Goal: Transaction & Acquisition: Book appointment/travel/reservation

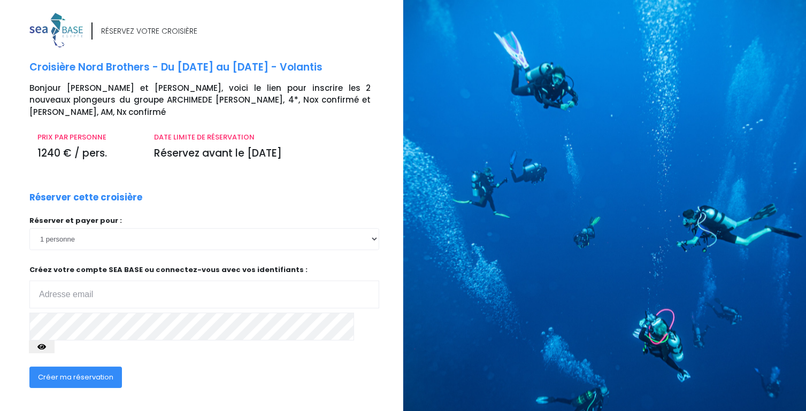
type input "hello@seasoon.be"
click at [83, 372] on span "Créer ma réservation" at bounding box center [75, 377] width 75 height 10
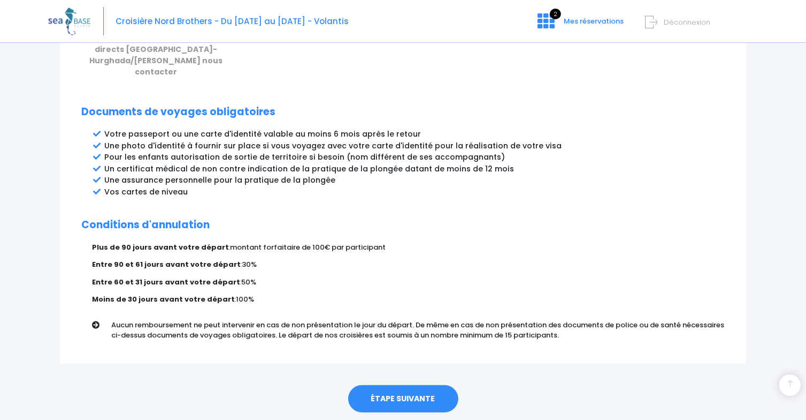
scroll to position [548, 0]
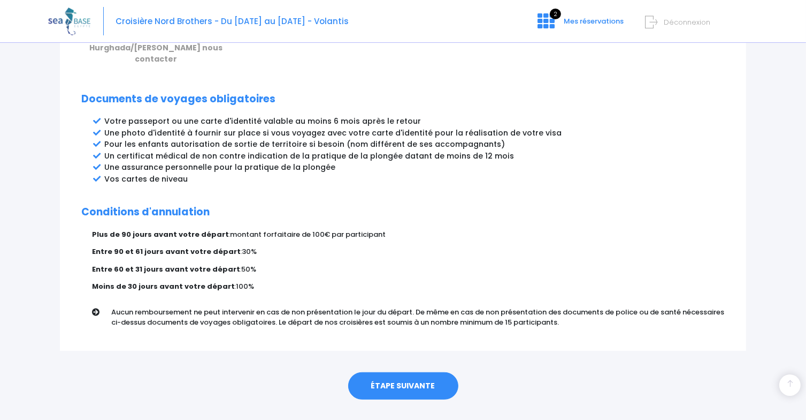
click at [407, 372] on link "ÉTAPE SUIVANTE" at bounding box center [403, 386] width 110 height 28
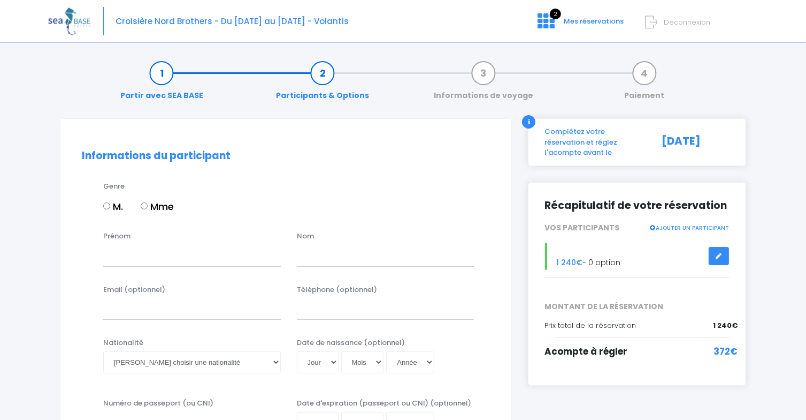
click at [104, 205] on input "M." at bounding box center [106, 205] width 7 height 7
radio input "true"
click at [155, 258] on input "Prénom" at bounding box center [192, 255] width 178 height 21
click at [154, 252] on input "Prénom" at bounding box center [192, 255] width 178 height 21
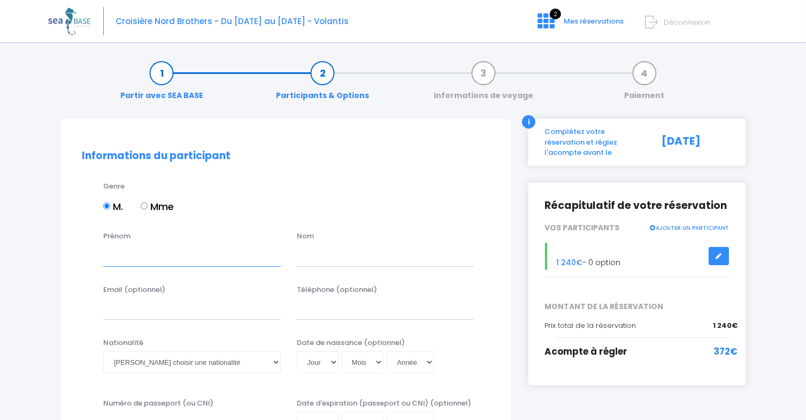
click at [169, 259] on input "Prénom" at bounding box center [192, 255] width 178 height 21
type input "Christian"
click at [330, 251] on input "text" at bounding box center [386, 255] width 178 height 21
paste input "HELLEPUTTE"
type input "HELLEPUTTE"
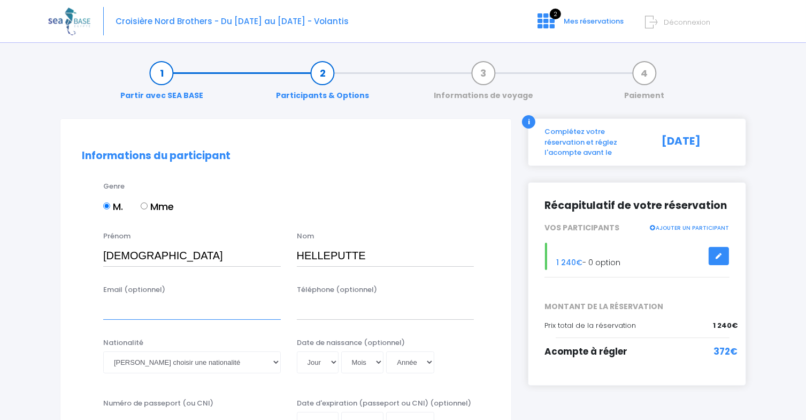
click at [147, 311] on input "Email (optionnel)" at bounding box center [192, 308] width 178 height 21
click at [304, 303] on input "Téléphone (optionnel)" at bounding box center [386, 308] width 178 height 21
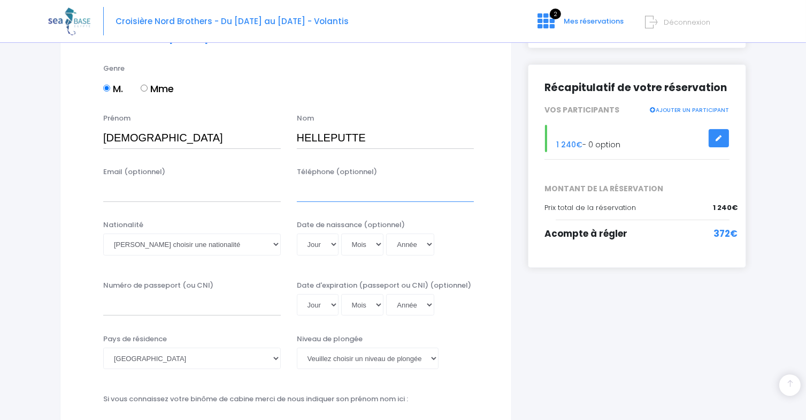
scroll to position [107, 0]
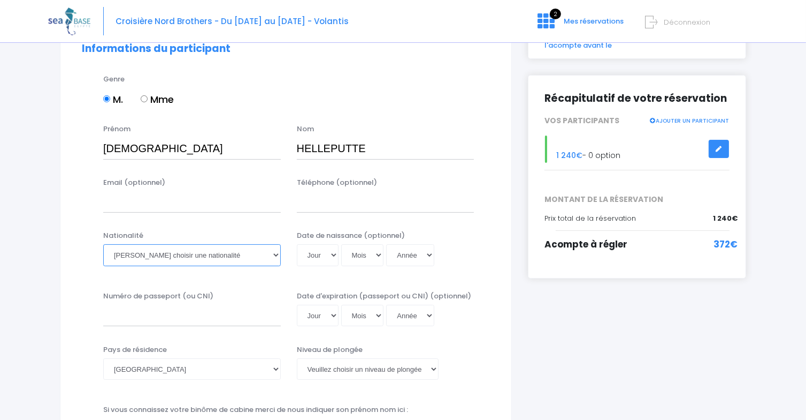
click at [220, 256] on select "Veuillez choisir une nationalité Afghane Albanaise Algerienne Allemande America…" at bounding box center [192, 254] width 178 height 21
select select "Belge"
click at [103, 244] on select "Veuillez choisir une nationalité Afghane Albanaise Algerienne Allemande America…" at bounding box center [192, 254] width 178 height 21
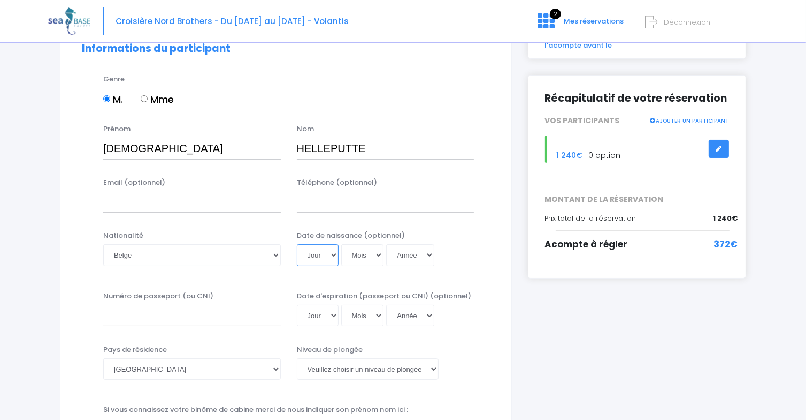
click at [330, 252] on select "Jour 01 02 03 04 05 06 07 08 09 10 11 12 13 14 15 16 17 18 19 20 21 22 23 24 25…" at bounding box center [318, 254] width 42 height 21
select select "14"
click at [356, 253] on select "Mois 01 02 03 04 05 06 07 08 09 10 11 12" at bounding box center [362, 254] width 43 height 21
select select "05"
click at [399, 253] on select "Année 2045 2044 2043 2042 2041 2040 2039 2038 2037 2036 2035 2034 2033 2032 203…" at bounding box center [410, 254] width 48 height 21
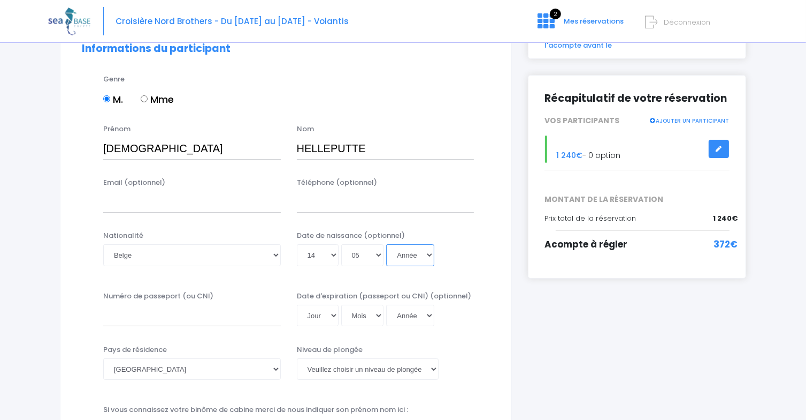
select select "1955"
type input "1955-05-14"
click at [479, 259] on div "Date de naissance (optionnel) Jour 01 02 03 04 05 06 07 08 09 10 11 12 13 14 15…" at bounding box center [386, 251] width 194 height 42
click at [158, 315] on input "Numéro de passeport (ou CNI)" at bounding box center [192, 314] width 178 height 21
click at [329, 316] on select "Jour 01 02 03 04 05 06 07 08 09 10 11 12 13 14 15 16 17 18 19 20 21 22 23 24 25…" at bounding box center [318, 314] width 42 height 21
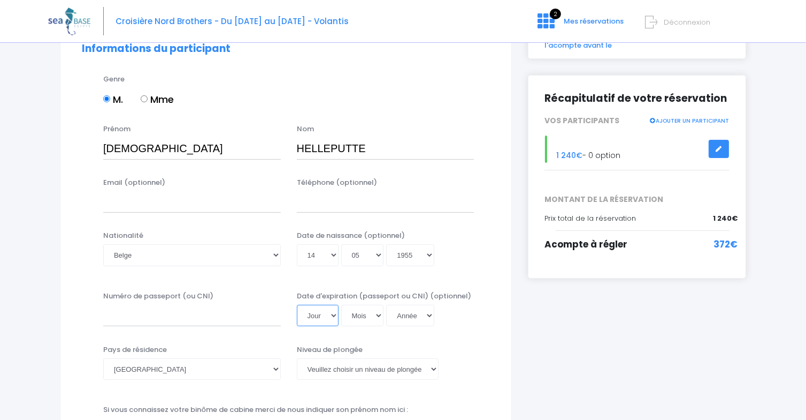
select select "07"
click at [297, 304] on select "Jour 01 02 03 04 05 06 07 08 09 10 11 12 13 14 15 16 17 18 19 20 21 22 23 24 25…" at bounding box center [318, 314] width 42 height 21
click at [366, 312] on select "Mois 01 02 03 04 05 06 07 08 09 10 11 12" at bounding box center [362, 314] width 43 height 21
select select "11"
click at [414, 316] on select "Année 2045 2044 2043 2042 2041 2040 2039 2038 2037 2036 2035 2034 2033 2032 203…" at bounding box center [410, 314] width 48 height 21
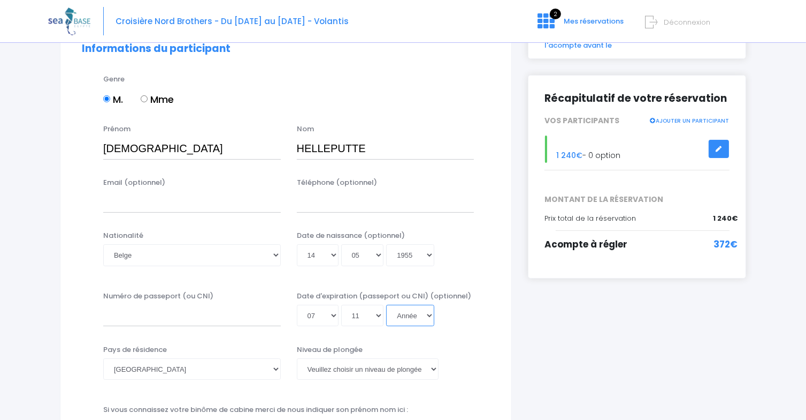
select select "2023"
click at [386, 326] on select "Année 2045 2044 2043 2042 2041 2040 2039 2038 2037 2036 2035 2034 2033 2032 203…" at bounding box center [410, 314] width 48 height 21
type input "2023-11-07"
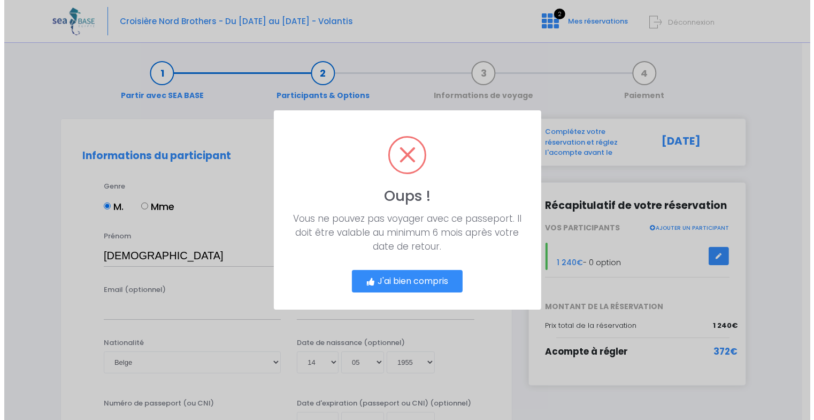
scroll to position [0, 0]
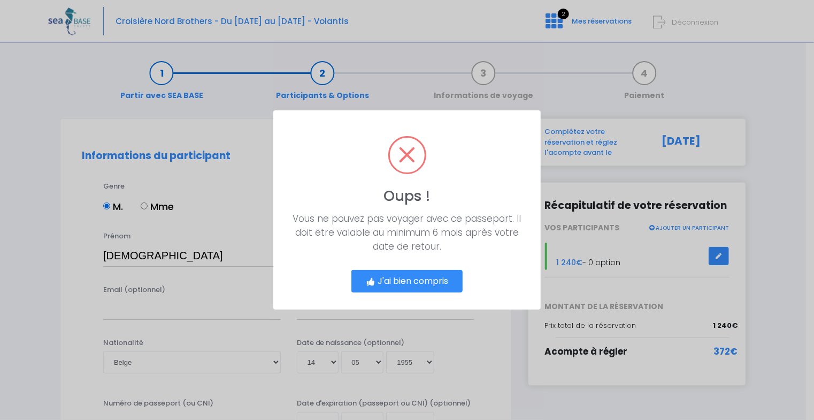
click at [400, 278] on button "J'ai bien compris" at bounding box center [407, 281] width 111 height 22
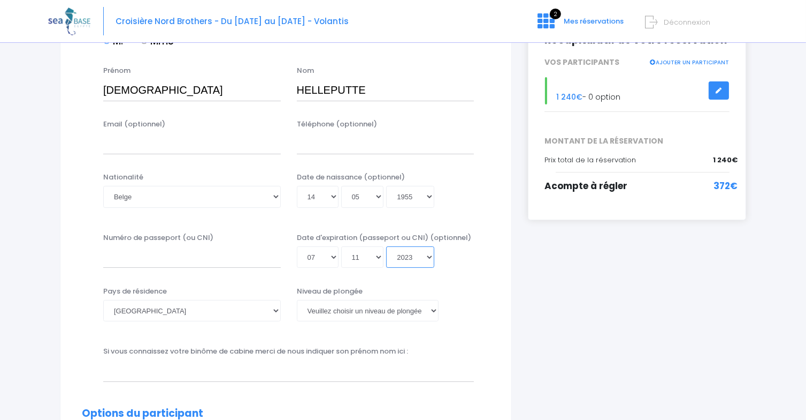
scroll to position [173, 0]
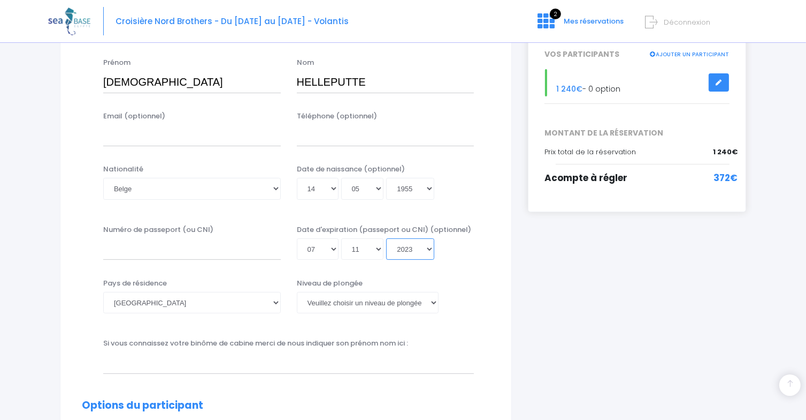
click at [425, 248] on select "Année 2045 2044 2043 2042 2041 2040 2039 2038 2037 2036 2035 2034 2033 2032 203…" at bounding box center [410, 248] width 48 height 21
select select "2025"
click at [386, 260] on select "Année 2045 2044 2043 2042 2041 2040 2039 2038 2037 2036 2035 2034 2033 2032 203…" at bounding box center [410, 248] width 48 height 21
type input "2025-11-07"
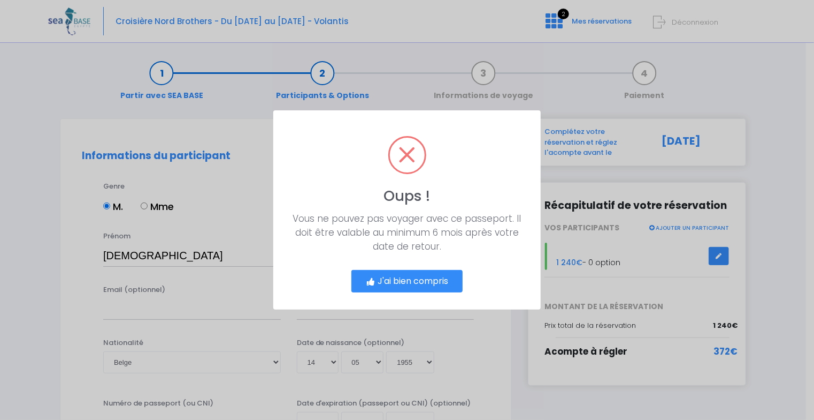
click at [440, 278] on button "J'ai bien compris" at bounding box center [407, 281] width 111 height 22
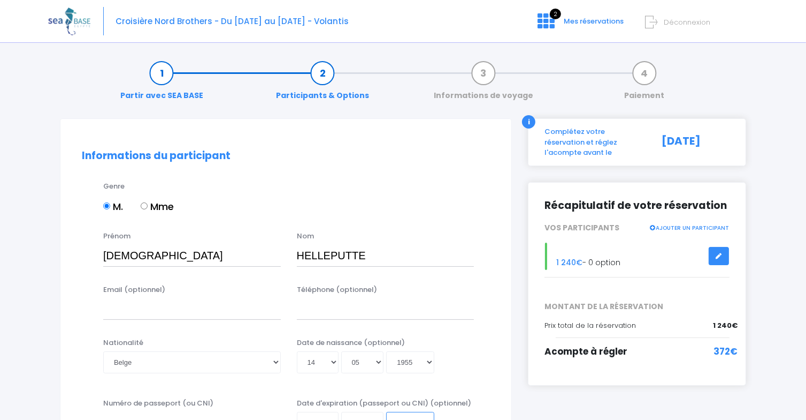
scroll to position [13, 0]
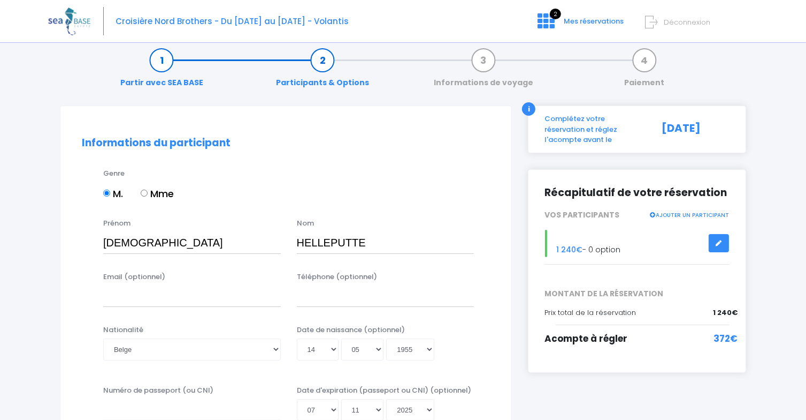
click at [474, 278] on div "Téléphone (optionnel)" at bounding box center [386, 288] width 194 height 35
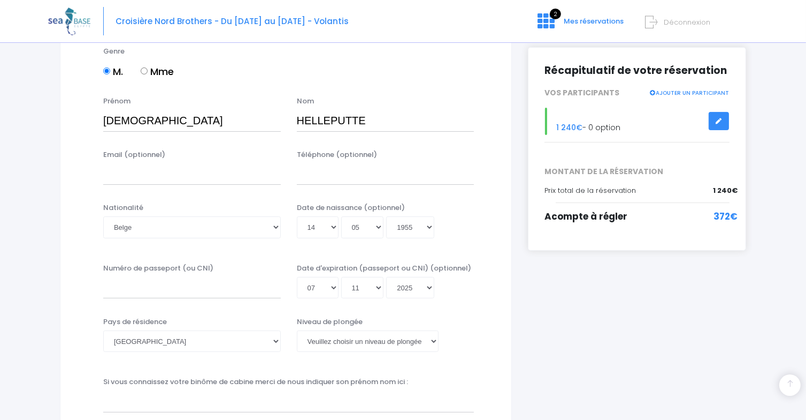
scroll to position [173, 0]
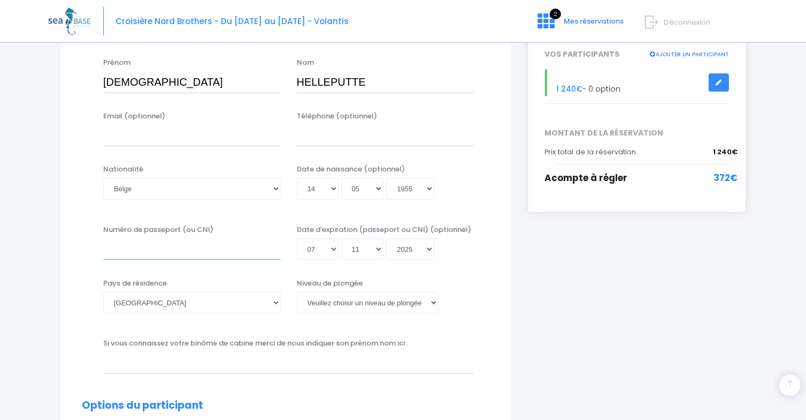
click at [131, 248] on input "Numéro de passeport (ou CNI)" at bounding box center [192, 248] width 178 height 21
click at [133, 303] on select "Afghanistan Afrique du Sud Albanie Algérie Allemagne Andorre Angola Anguilla An…" at bounding box center [192, 302] width 178 height 21
select select "Belgique"
click at [103, 292] on select "Afghanistan Afrique du Sud Albanie Algérie Allemagne Andorre Angola Anguilla An…" at bounding box center [192, 302] width 178 height 21
click at [374, 304] on select "Veuillez choisir un niveau de plongée Non plongeur Junior OW diver Adventure OW…" at bounding box center [368, 302] width 142 height 21
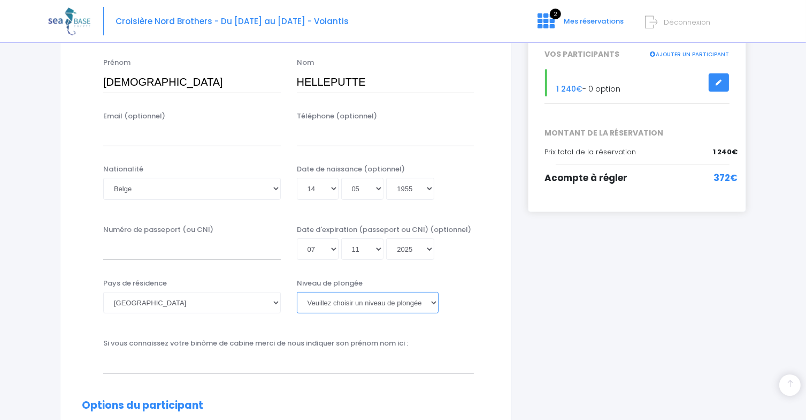
select select "N4"
click at [297, 292] on select "Veuillez choisir un niveau de plongée Non plongeur Junior OW diver Adventure OW…" at bounding box center [368, 302] width 142 height 21
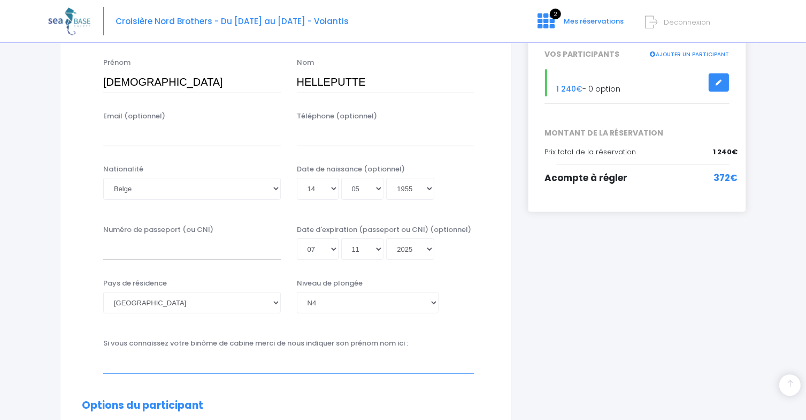
click at [266, 368] on input "text" at bounding box center [288, 362] width 371 height 21
type input "Luc DEMARS"
click at [463, 338] on div "Si vous connaissez votre binôme de cabine merci de nous indiquer son prénom nom…" at bounding box center [288, 355] width 387 height 35
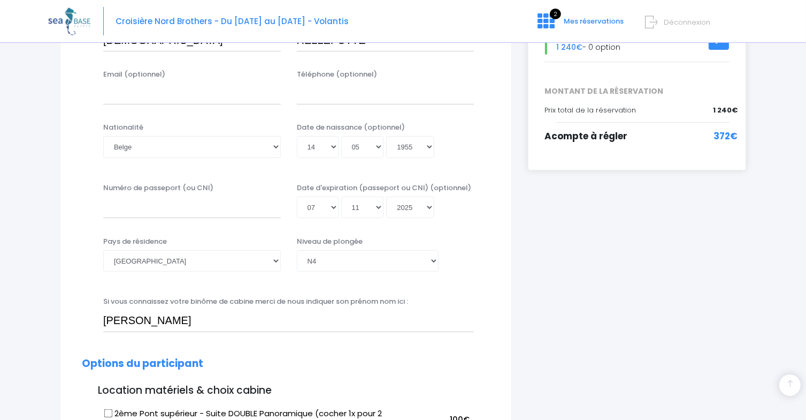
scroll to position [227, 0]
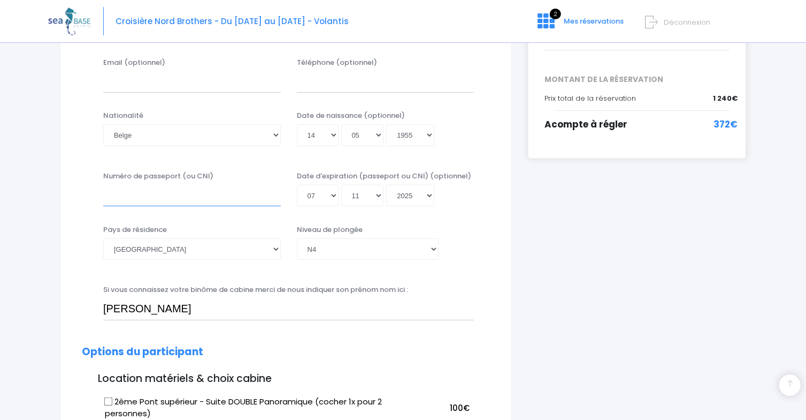
click at [179, 194] on input "Numéro de passeport (ou CNI)" at bounding box center [192, 195] width 178 height 21
type input "55.05.14-017.74"
click at [490, 258] on div "Pays de résidence Afghanistan Afrique du Sud Albanie Algérie Allemagne Andorre …" at bounding box center [286, 248] width 424 height 49
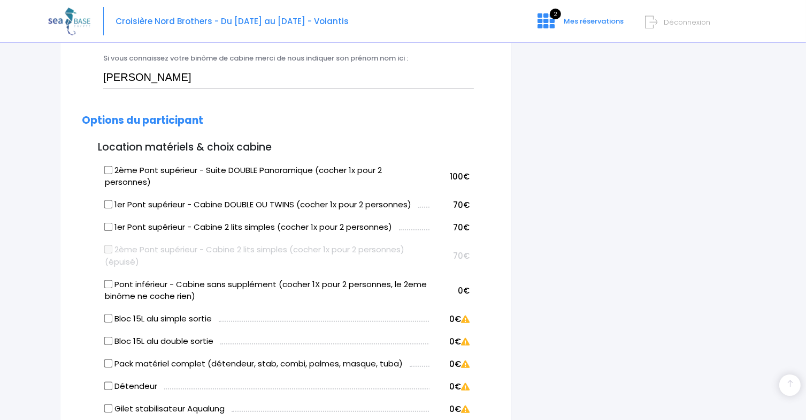
scroll to position [494, 0]
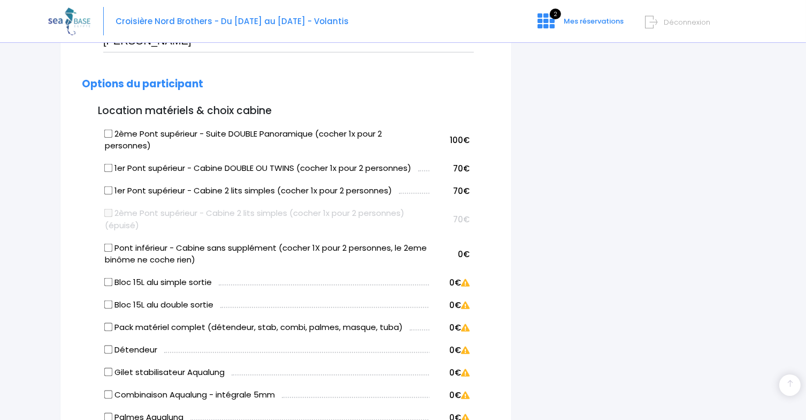
click at [107, 248] on input "Pont inférieur - Cabine sans supplément (cocher 1X pour 2 personnes, le 2eme bi…" at bounding box center [108, 247] width 9 height 9
checkbox input "true"
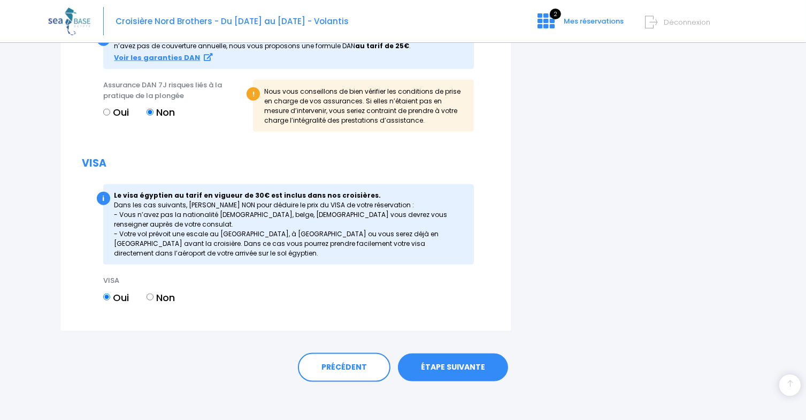
scroll to position [1264, 0]
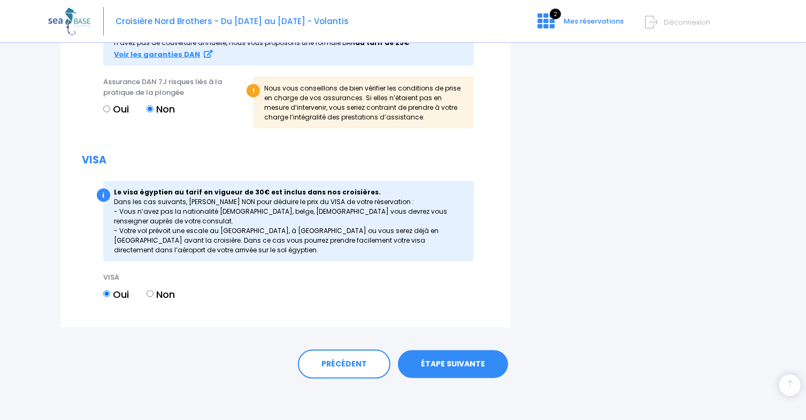
click at [458, 367] on link "ÉTAPE SUIVANTE" at bounding box center [453, 364] width 110 height 28
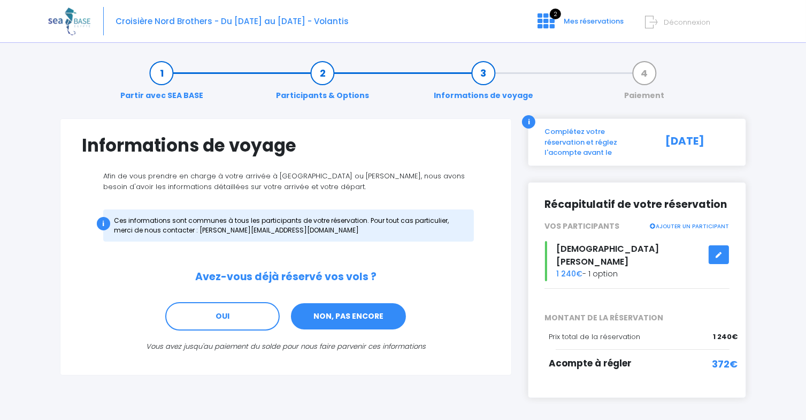
click at [334, 316] on link "NON, PAS ENCORE" at bounding box center [348, 316] width 117 height 29
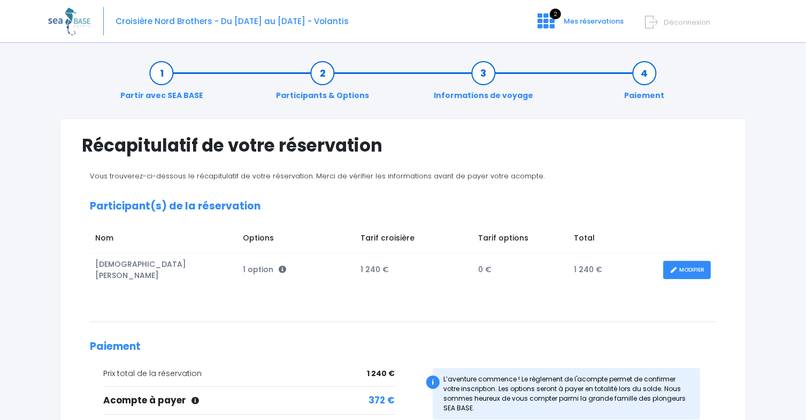
click at [325, 72] on link "Participants & Options" at bounding box center [323, 84] width 104 height 34
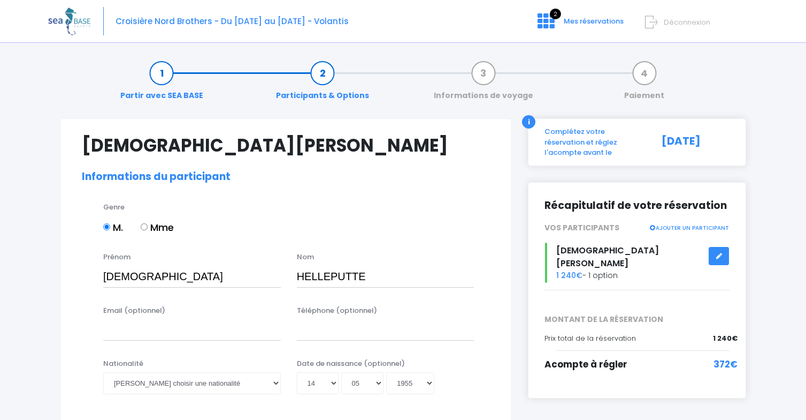
select select "[GEOGRAPHIC_DATA]"
select select "N4"
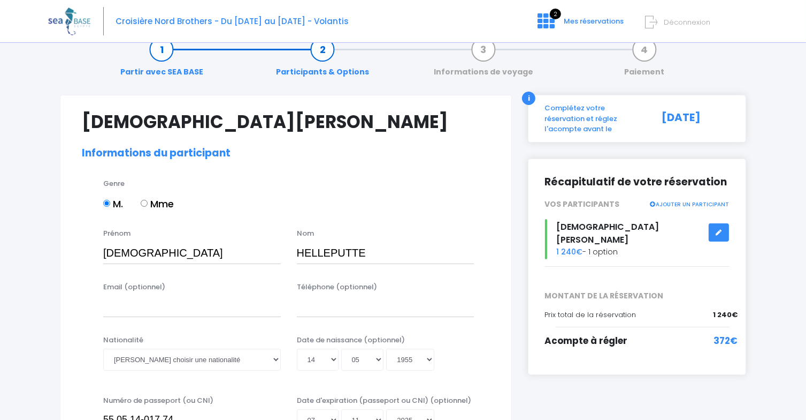
scroll to position [1, 0]
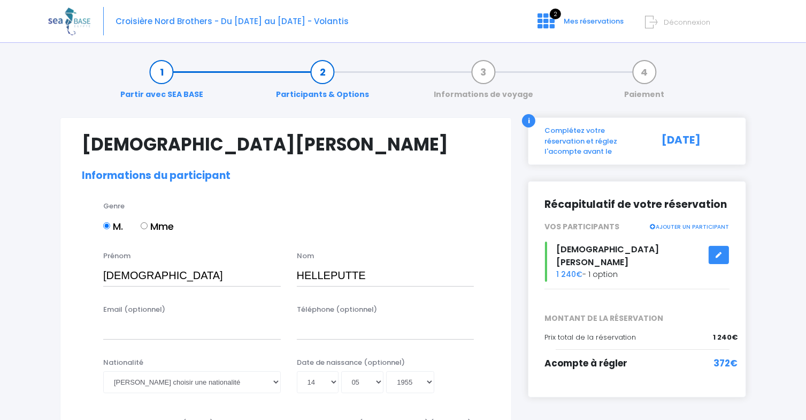
click at [696, 221] on link "AJOUTER UN PARTICIPANT" at bounding box center [689, 226] width 80 height 10
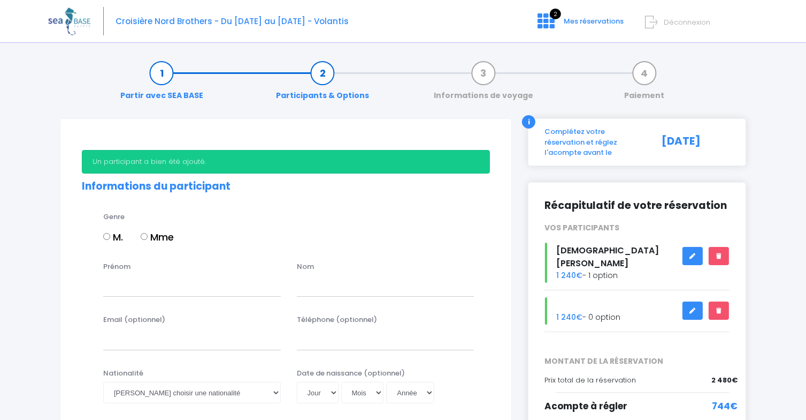
click at [107, 237] on input "M." at bounding box center [106, 236] width 7 height 7
radio input "true"
click at [133, 286] on input "Prénom" at bounding box center [192, 285] width 178 height 21
type input "Luc"
click at [324, 278] on input "text" at bounding box center [386, 285] width 178 height 21
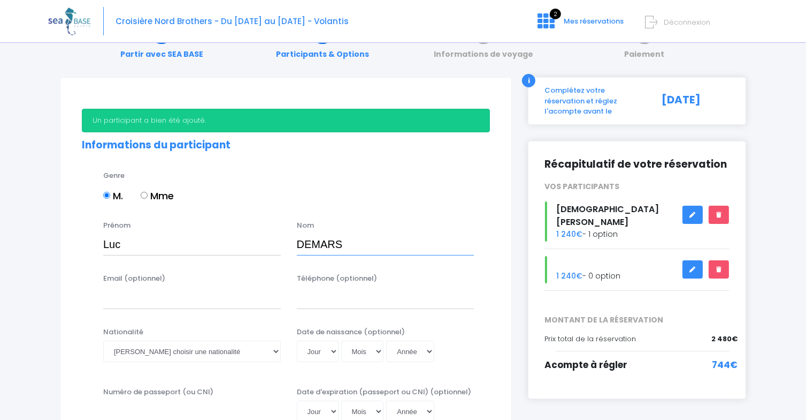
scroll to position [107, 0]
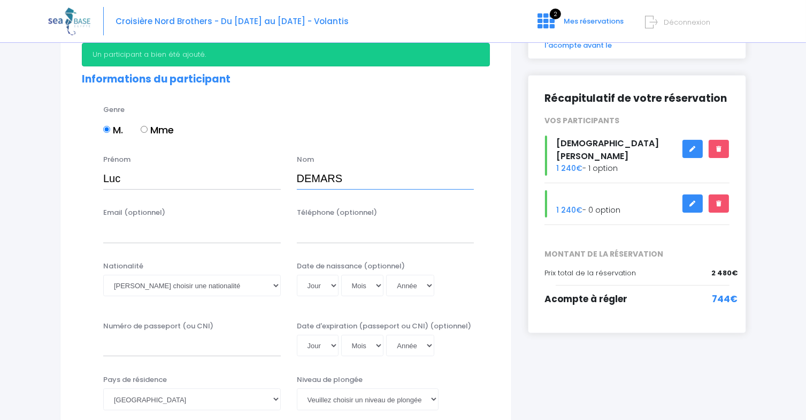
type input "DEMARS"
click at [248, 286] on select "Veuillez choisir une nationalité Afghane Albanaise Algerienne Allemande America…" at bounding box center [192, 285] width 178 height 21
select select "Belge"
click at [103, 275] on select "Veuillez choisir une nationalité Afghane Albanaise Algerienne Allemande America…" at bounding box center [192, 285] width 178 height 21
click at [324, 284] on select "Jour 01 02 03 04 05 06 07 08 09 10 11 12 13 14 15 16 17 18 19 20 21 22 23 24 25…" at bounding box center [318, 285] width 42 height 21
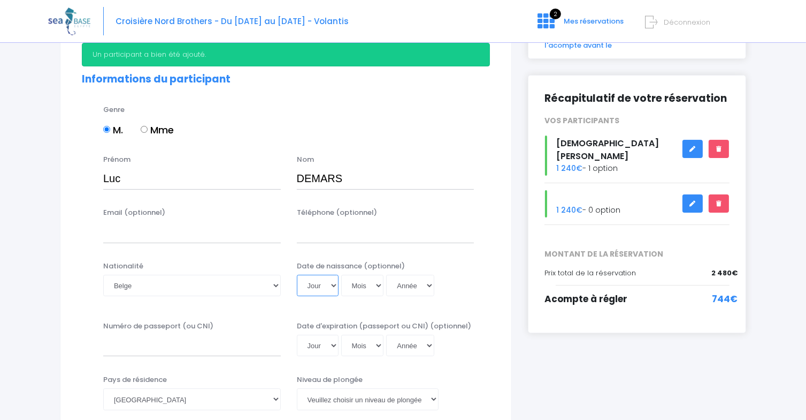
select select "05"
click at [362, 281] on select "Mois 01 02 03 04 05 06 07 08 09 10 11 12" at bounding box center [362, 285] width 43 height 21
select select "10"
click at [398, 283] on select "Année 2045 2044 2043 2042 2041 2040 2039 2038 2037 2036 2035 2034 2033 2032 203…" at bounding box center [410, 285] width 48 height 21
select select "1953"
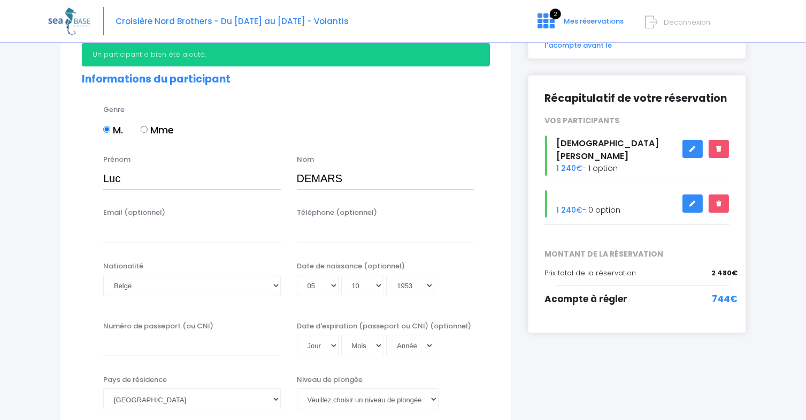
type input "1953-10-05"
click at [475, 285] on div "Date de naissance (optionnel) Jour 01 02 03 04 05 06 07 08 09 10 11 12 13 14 15…" at bounding box center [386, 282] width 194 height 42
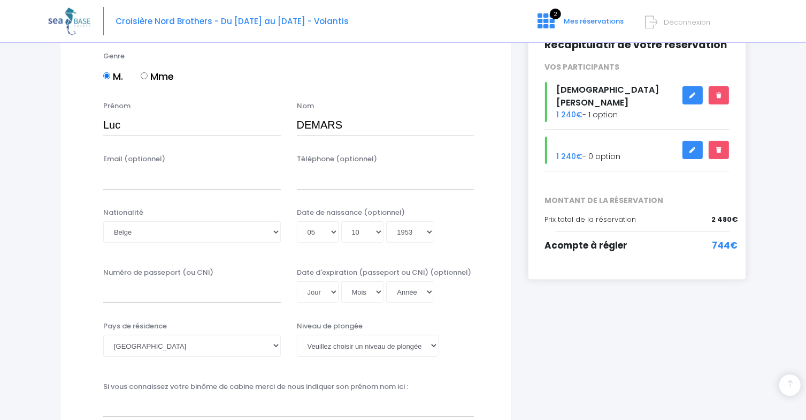
scroll to position [214, 0]
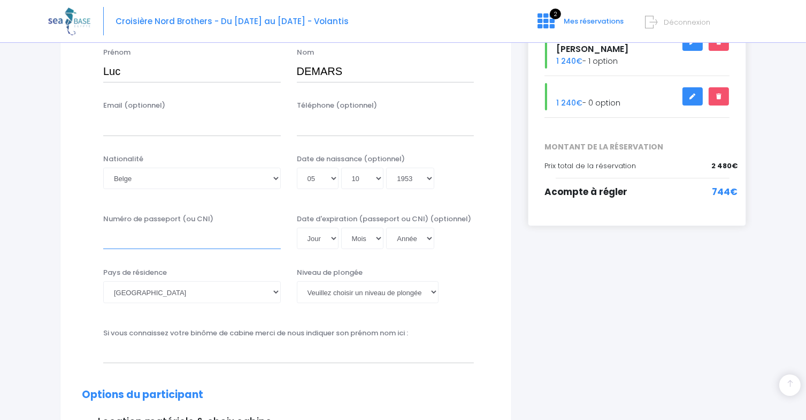
click at [173, 234] on input "Numéro de passeport (ou CNI)" at bounding box center [192, 237] width 178 height 21
type input "53.10.05-125.35"
click at [326, 241] on select "Jour 01 02 03 04 05 06 07 08 09 10 11 12 13 14 15 16 17 18 19 20 21 22 23 24 25…" at bounding box center [318, 237] width 42 height 21
select select "30"
click at [297, 227] on select "Jour 01 02 03 04 05 06 07 08 09 10 11 12 13 14 15 16 17 18 19 20 21 22 23 24 25…" at bounding box center [318, 237] width 42 height 21
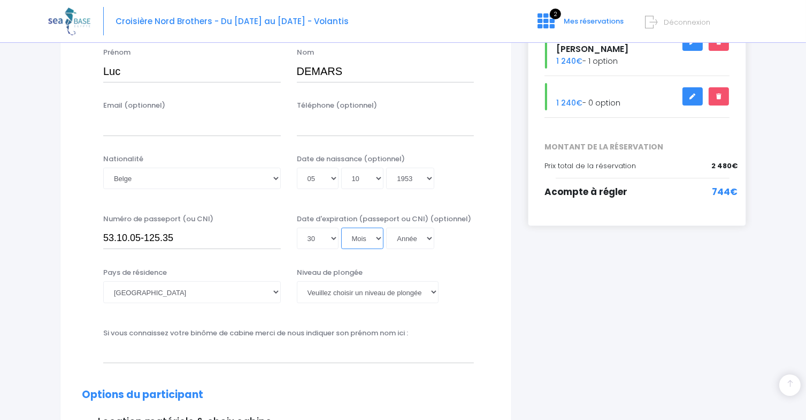
click at [355, 236] on select "Mois 01 02 03 04 05 06 07 08 09 10 11 12" at bounding box center [362, 237] width 43 height 21
select select "05"
click at [407, 234] on select "Année 2045 2044 2043 2042 2041 2040 2039 2038 2037 2036 2035 2034 2033 2032 203…" at bounding box center [410, 237] width 48 height 21
select select "2026"
type input "2026-05-30"
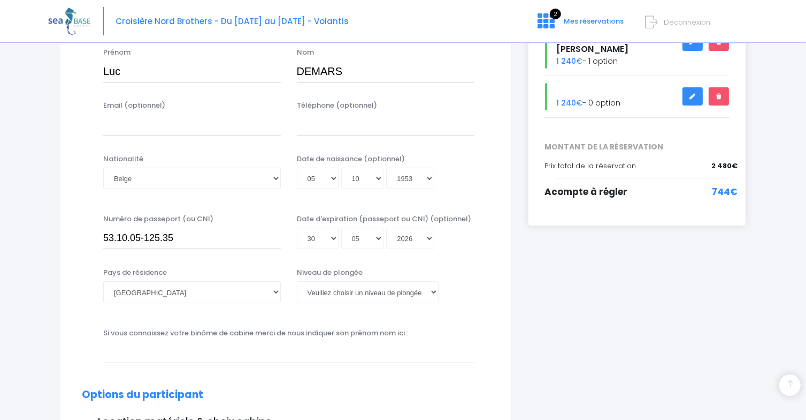
scroll to position [0, 0]
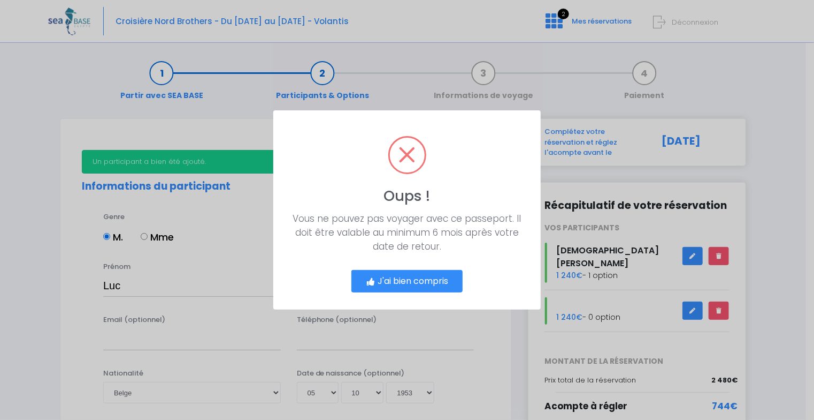
click at [422, 281] on button "J'ai bien compris" at bounding box center [407, 281] width 111 height 22
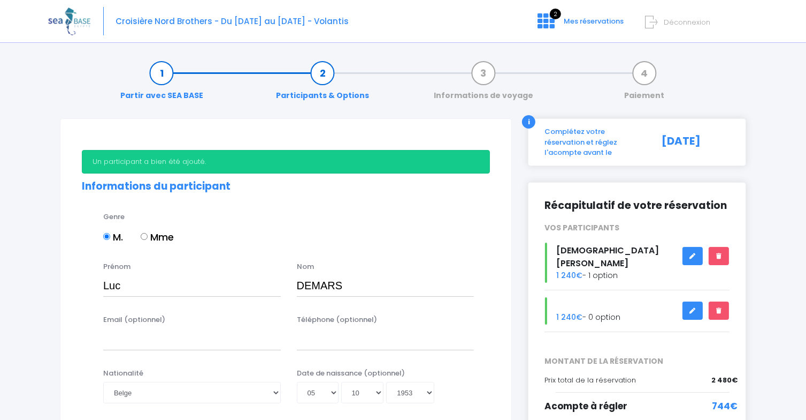
scroll to position [242, 0]
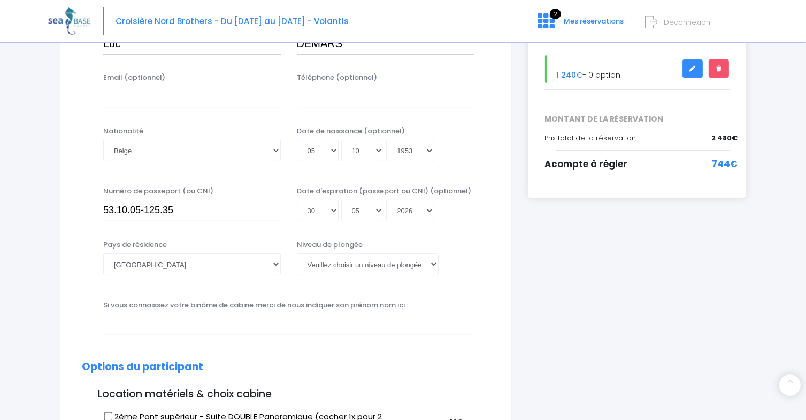
click at [230, 266] on select "Afghanistan Afrique du Sud Albanie Algérie Allemagne Andorre Angola Anguilla An…" at bounding box center [192, 263] width 178 height 21
select select "[GEOGRAPHIC_DATA]"
click at [103, 253] on select "Afghanistan Afrique du Sud Albanie Algérie Allemagne Andorre Angola Anguilla An…" at bounding box center [192, 263] width 178 height 21
click at [357, 261] on select "Veuillez choisir un niveau de plongée Non plongeur Junior OW diver Adventure OW…" at bounding box center [368, 263] width 142 height 21
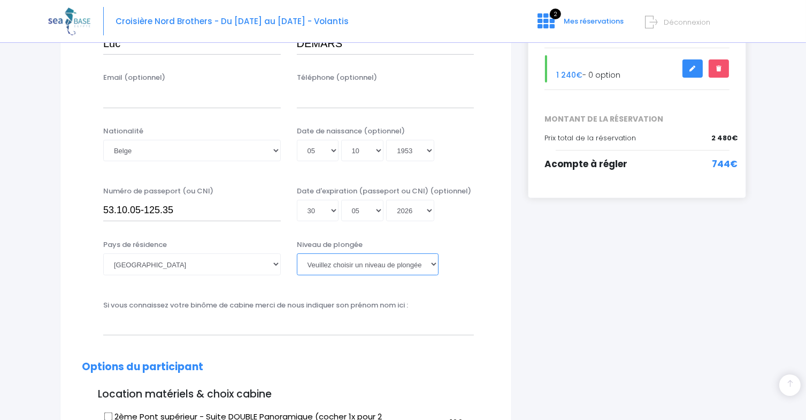
select select "Instructeur"
click at [297, 253] on select "Veuillez choisir un niveau de plongée Non plongeur Junior OW diver Adventure OW…" at bounding box center [368, 263] width 142 height 21
click at [255, 321] on input "text" at bounding box center [288, 324] width 371 height 21
type input "Philippe Helleputte"
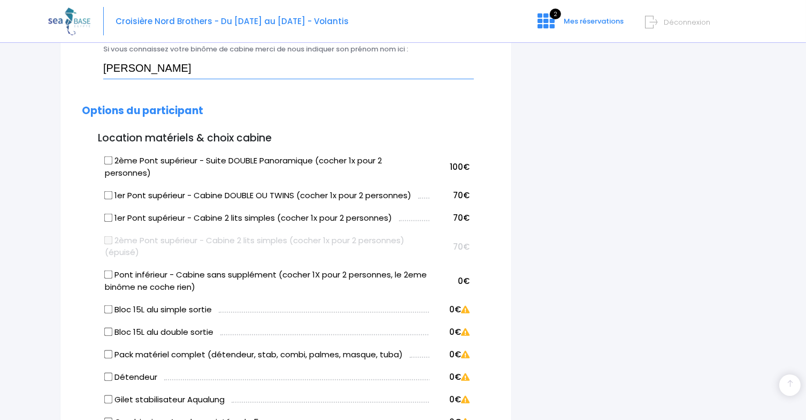
scroll to position [509, 0]
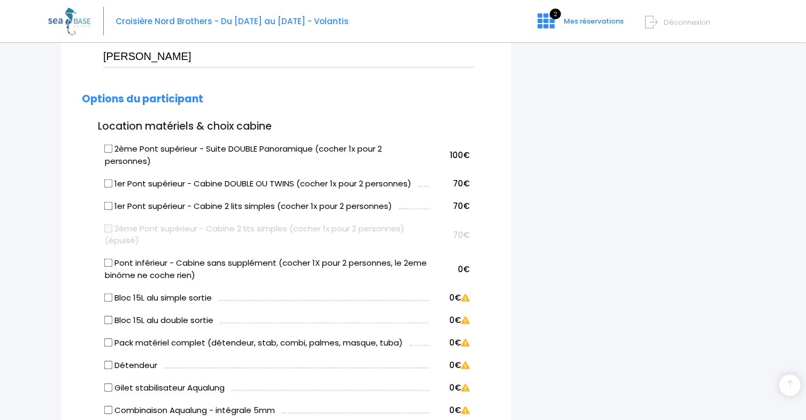
click at [106, 260] on input "Pont inférieur - Cabine sans supplément (cocher 1X pour 2 personnes, le 2eme bi…" at bounding box center [108, 262] width 9 height 9
checkbox input "true"
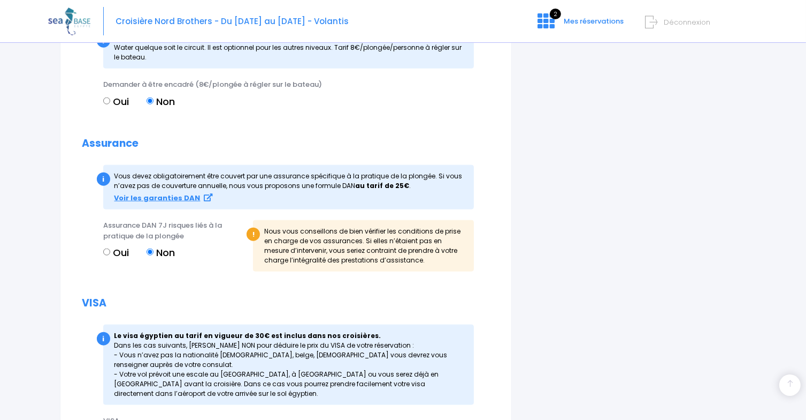
scroll to position [1294, 0]
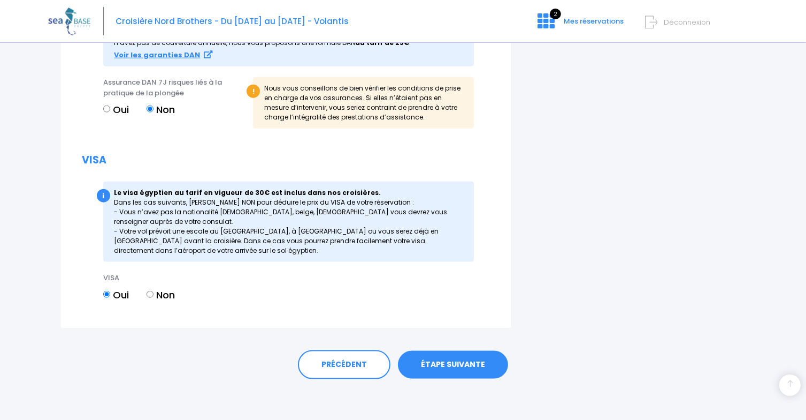
click at [447, 369] on link "ÉTAPE SUIVANTE" at bounding box center [453, 364] width 110 height 28
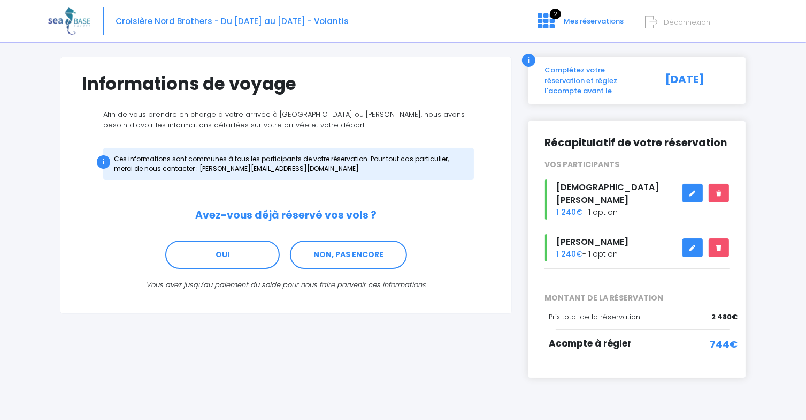
scroll to position [8, 0]
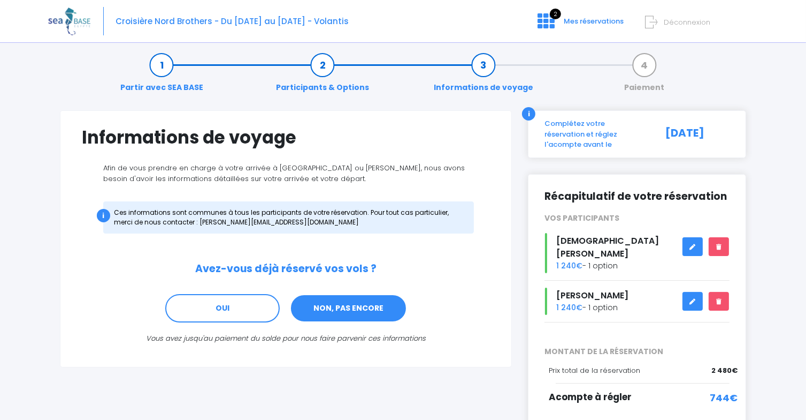
click at [323, 309] on link "NON, PAS ENCORE" at bounding box center [348, 308] width 117 height 29
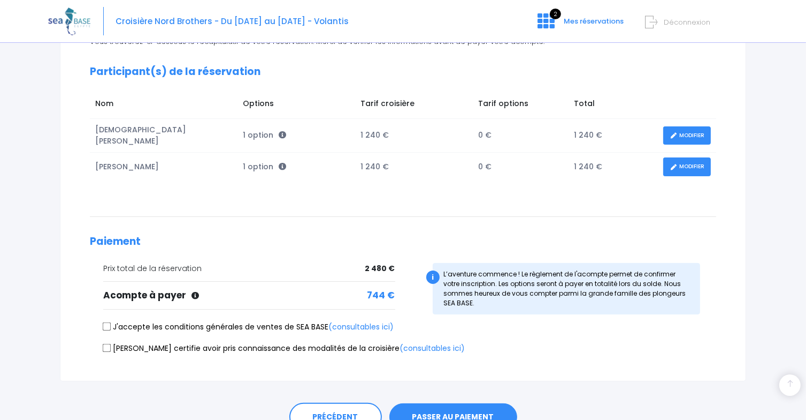
scroll to position [182, 0]
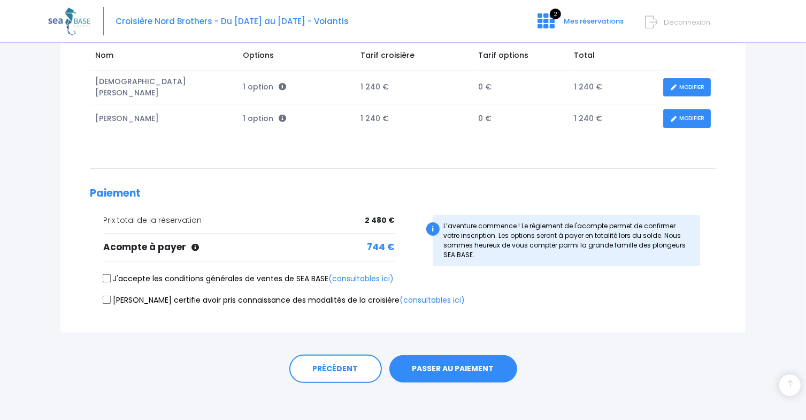
click at [105, 273] on input "J'accepte les conditions générales de ventes de SEA BASE (consultables ici)" at bounding box center [107, 277] width 9 height 9
checkbox input "true"
click at [105, 295] on input "Je certifie avoir pris connaissance des modalités de la croisière (consultables…" at bounding box center [107, 299] width 9 height 9
checkbox input "true"
click at [452, 362] on button "PASSER AU PAIEMENT" at bounding box center [454, 369] width 128 height 28
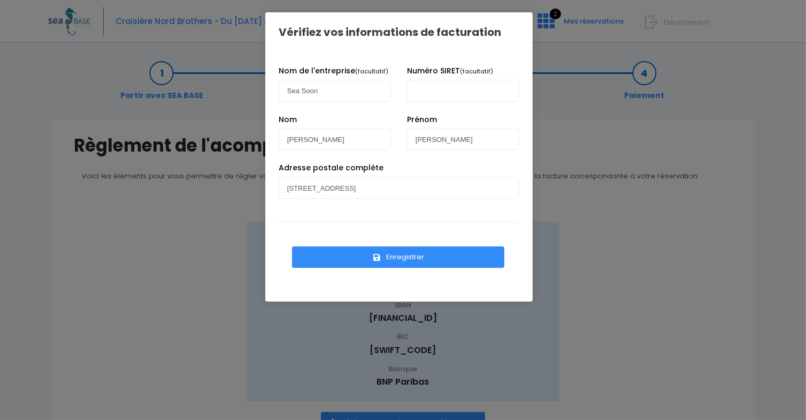
click at [386, 257] on button "Enregistrer" at bounding box center [398, 256] width 212 height 21
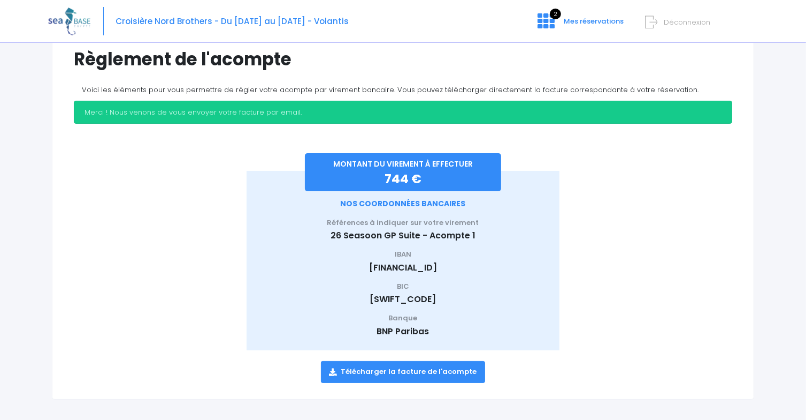
scroll to position [92, 0]
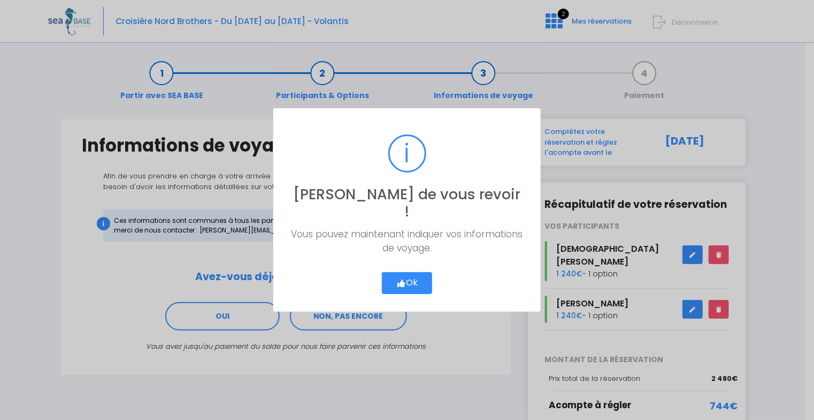
click at [414, 272] on button "Ok" at bounding box center [407, 283] width 50 height 22
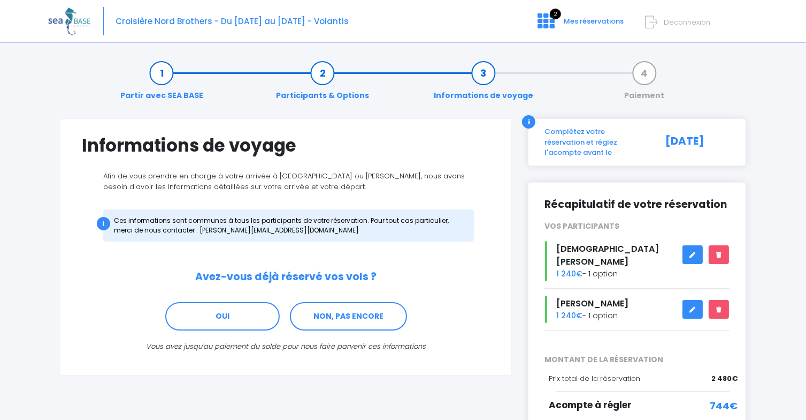
click at [693, 255] on icon at bounding box center [692, 255] width 7 height 0
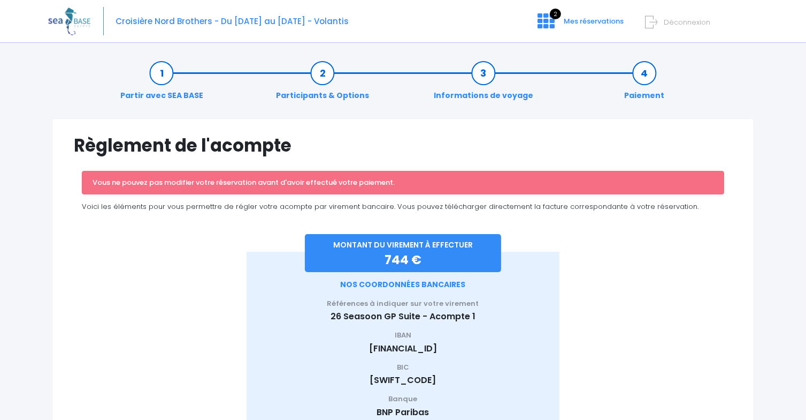
click at [319, 77] on link "Participants & Options" at bounding box center [323, 84] width 104 height 34
drag, startPoint x: 0, startPoint y: 0, endPoint x: 319, endPoint y: 77, distance: 328.0
click at [319, 77] on link "Participants & Options" at bounding box center [323, 84] width 104 height 34
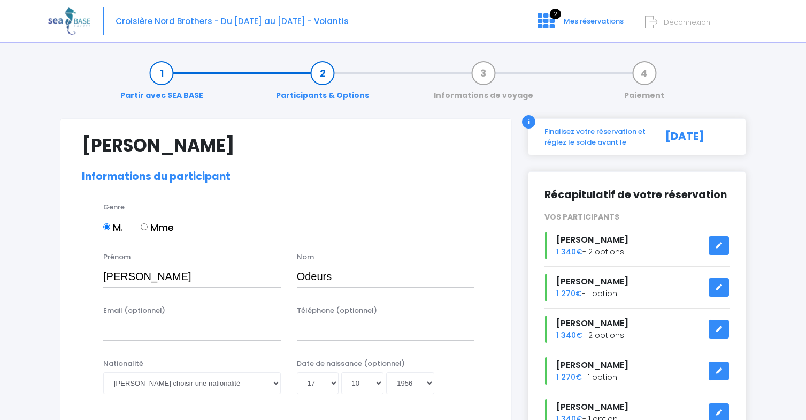
select select "[GEOGRAPHIC_DATA]"
select select "N4"
